Goal: Task Accomplishment & Management: Manage account settings

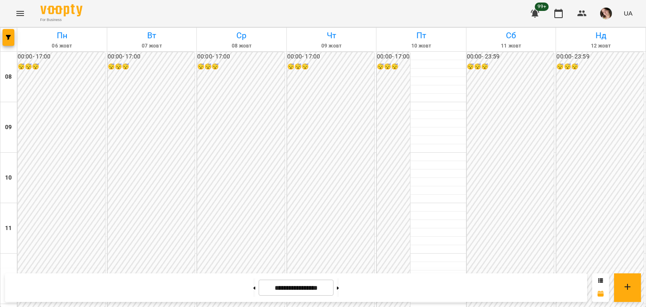
scroll to position [413, 0]
click at [339, 290] on button at bounding box center [338, 287] width 2 height 19
click at [339, 293] on button at bounding box center [338, 287] width 2 height 19
click at [253, 290] on button at bounding box center [254, 287] width 2 height 19
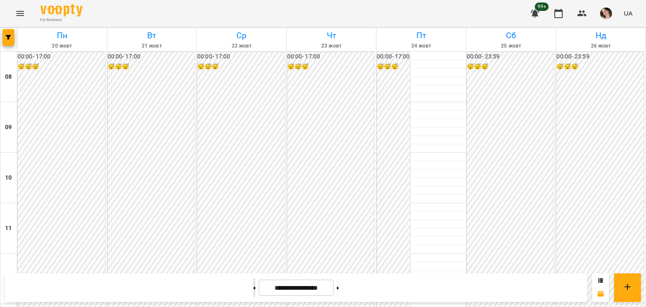
type input "**********"
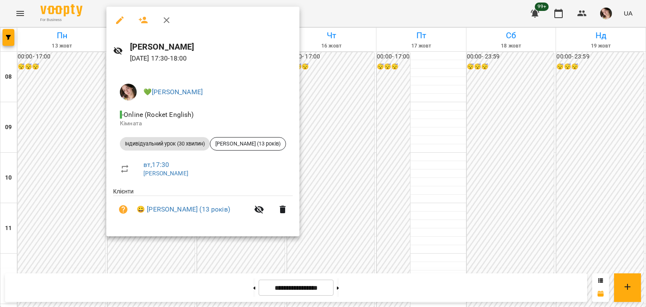
click at [384, 169] on div at bounding box center [323, 153] width 646 height 307
